Goal: Transaction & Acquisition: Purchase product/service

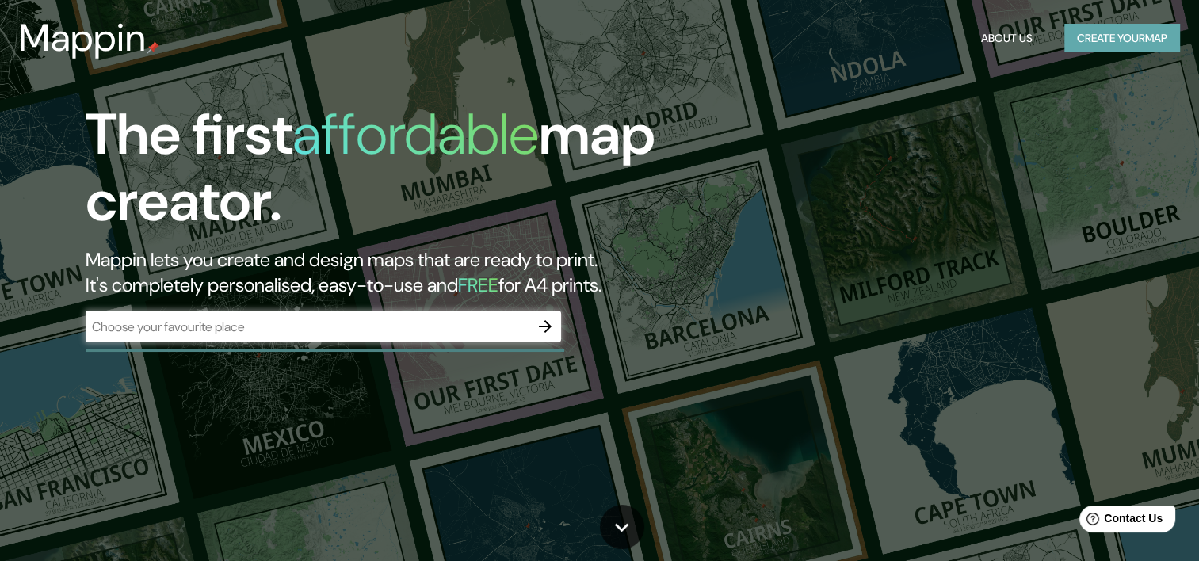
click at [1129, 36] on button "Create your map" at bounding box center [1122, 38] width 116 height 29
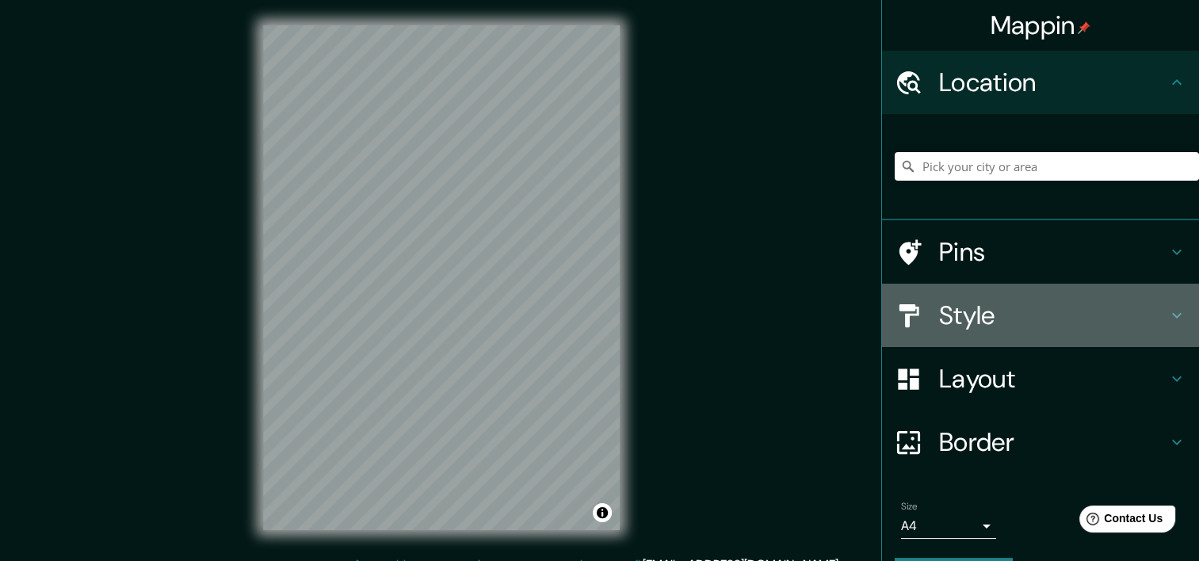
click at [1096, 311] on h4 "Style" at bounding box center [1053, 315] width 228 height 32
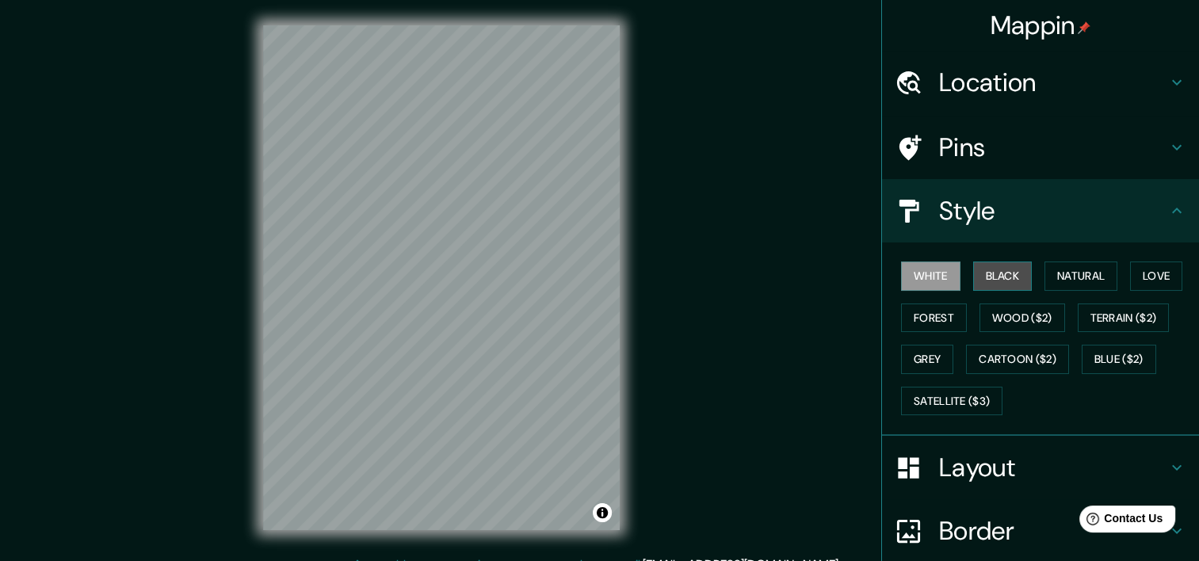
click at [1014, 276] on button "Black" at bounding box center [1002, 275] width 59 height 29
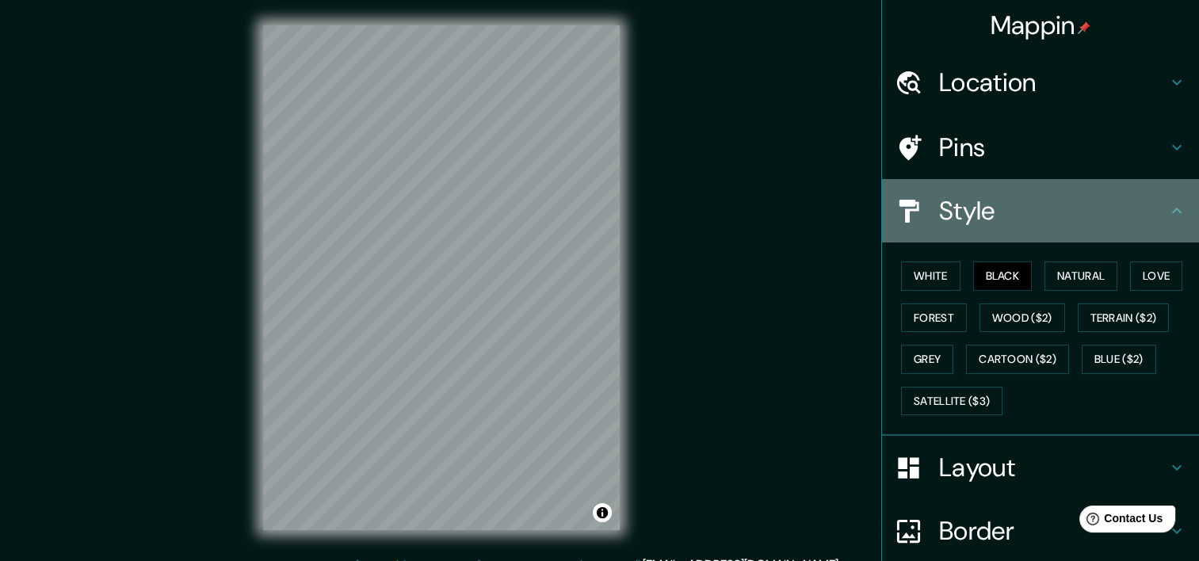
click at [1167, 210] on icon at bounding box center [1176, 210] width 19 height 19
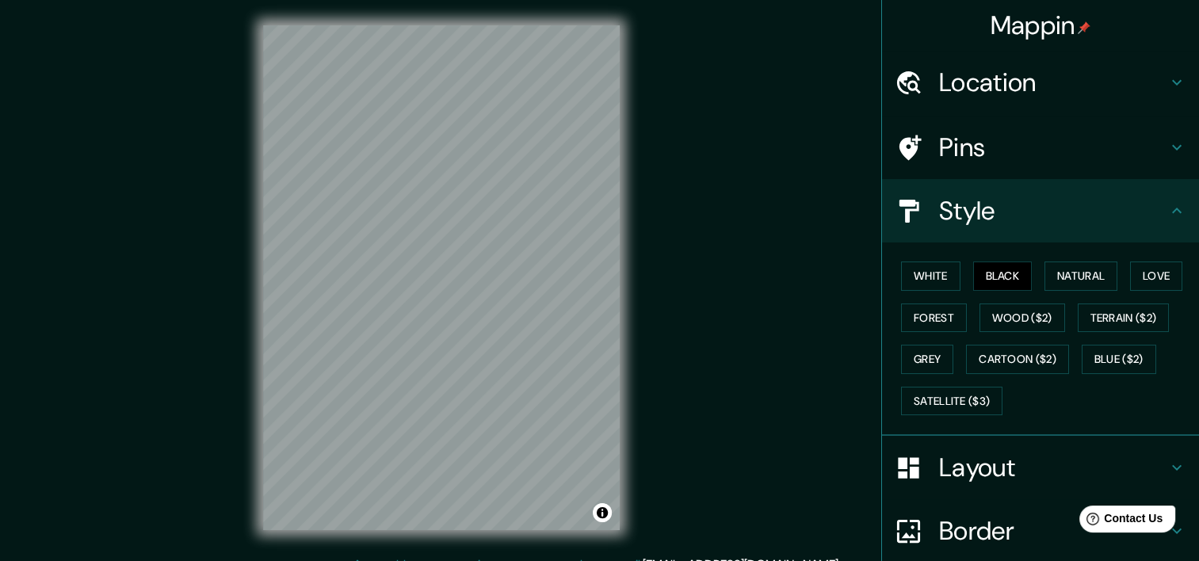
click at [1167, 201] on icon at bounding box center [1176, 210] width 19 height 19
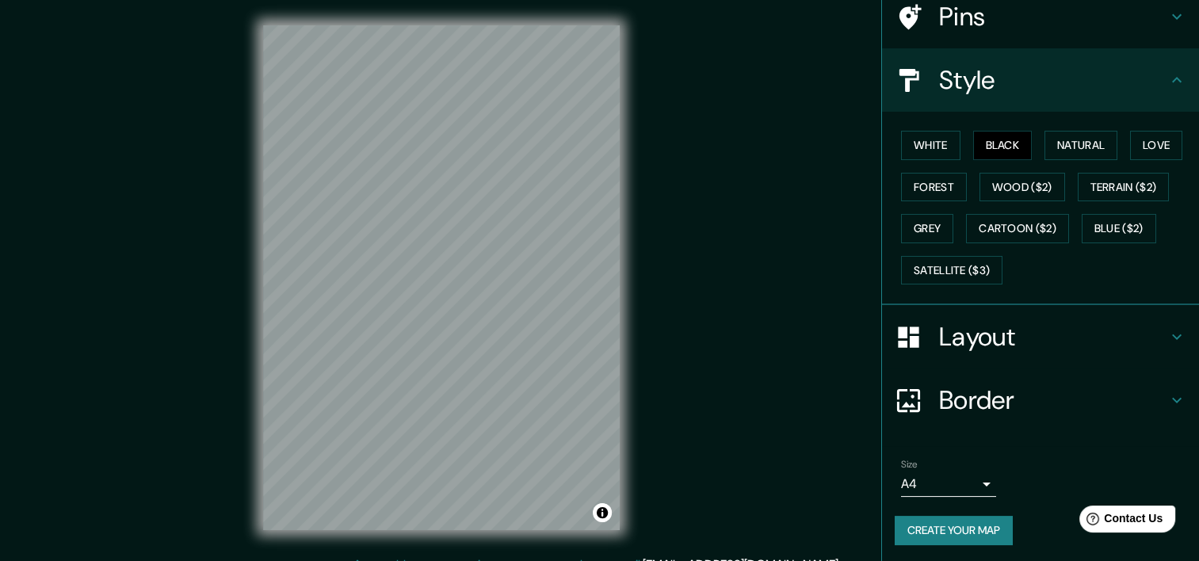
click at [1038, 330] on h4 "Layout" at bounding box center [1053, 337] width 228 height 32
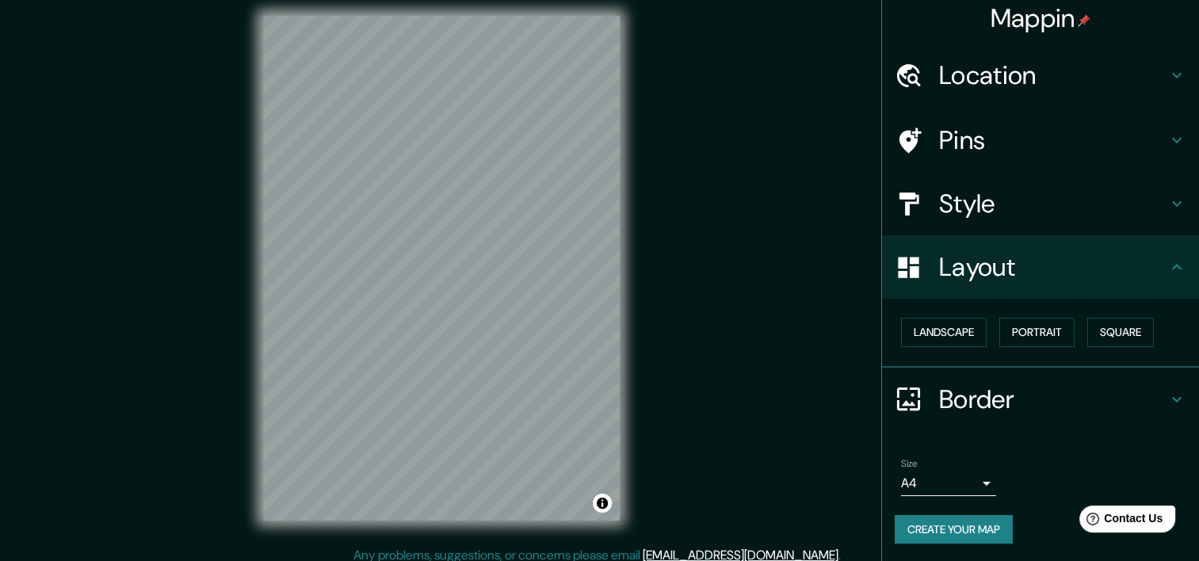
scroll to position [20, 0]
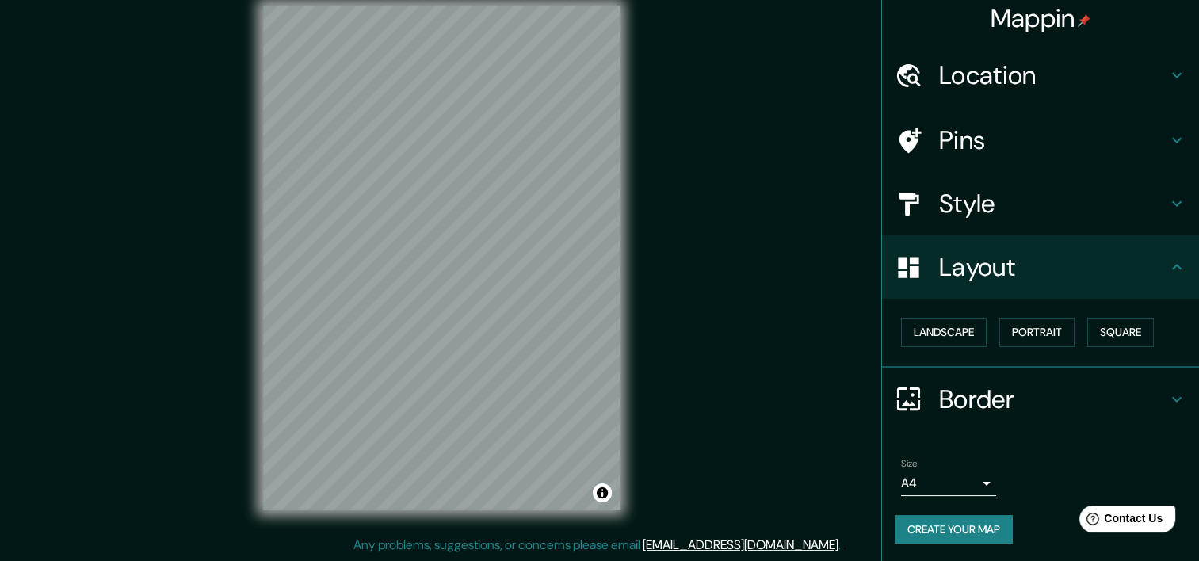
click at [1167, 393] on icon at bounding box center [1176, 399] width 19 height 19
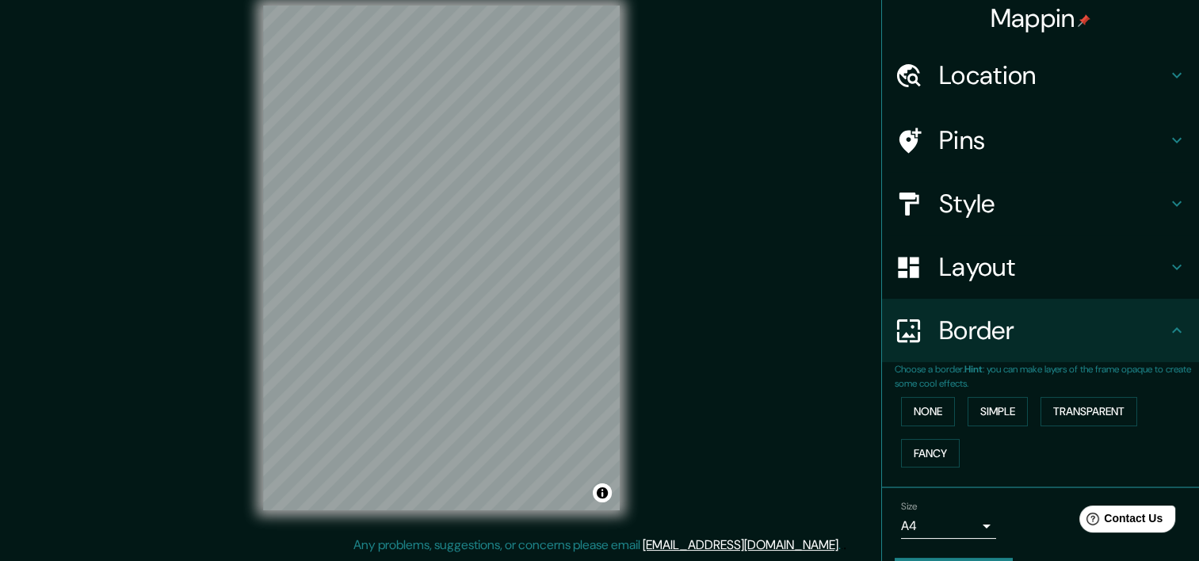
click at [1161, 349] on div "Border" at bounding box center [1040, 330] width 317 height 63
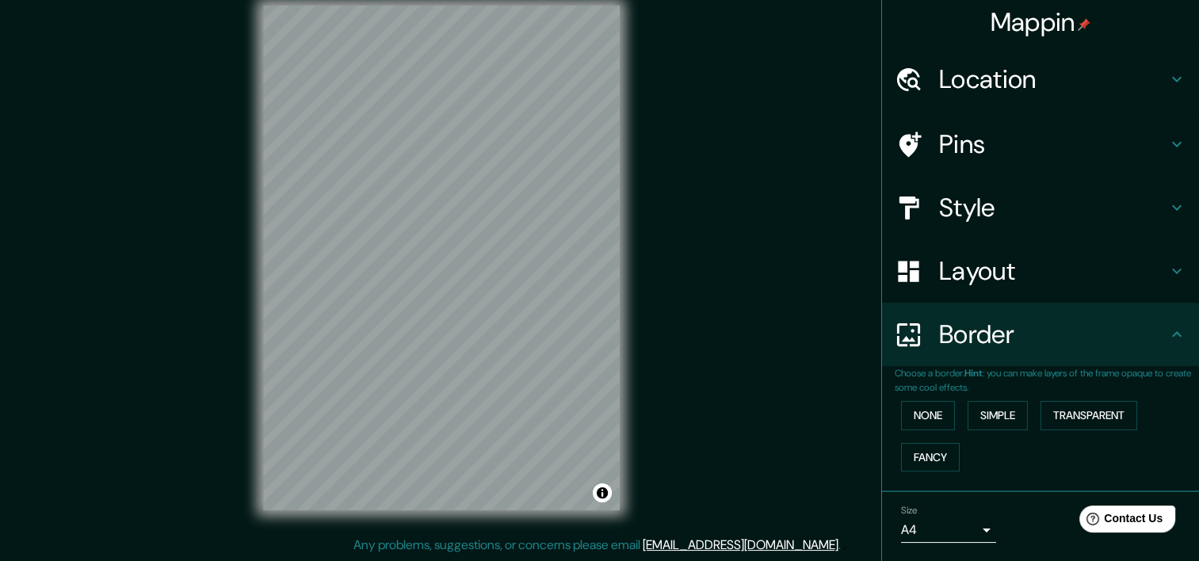
scroll to position [0, 0]
